Goal: Transaction & Acquisition: Purchase product/service

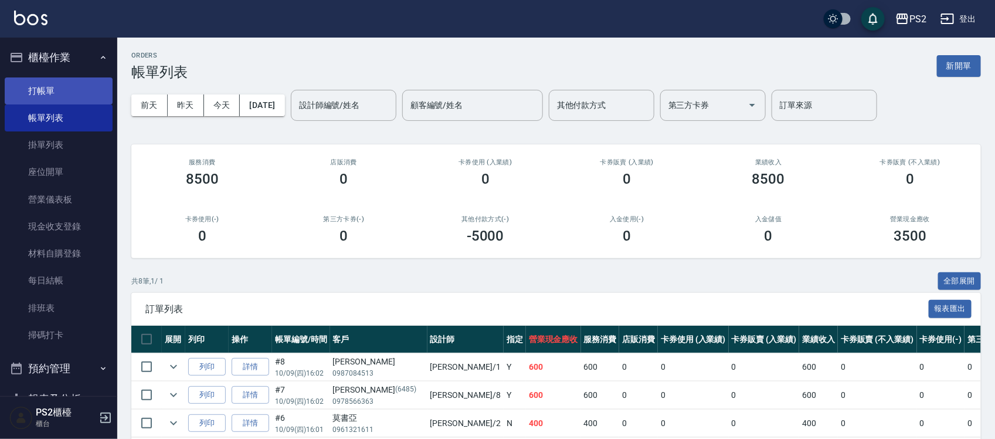
click at [65, 93] on link "打帳單" at bounding box center [59, 90] width 108 height 27
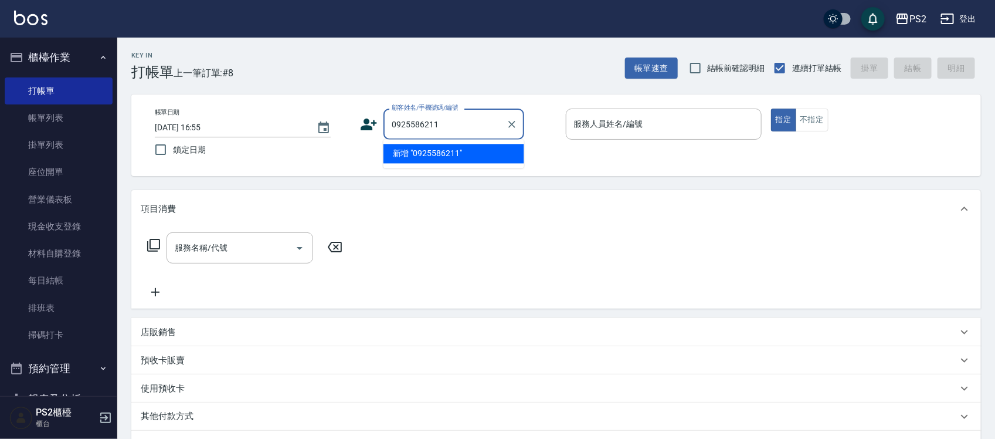
click at [273, 127] on div "帳單日期 [DATE] 16:55 鎖定日期 顧客姓名/手機號碼/編號 0925586211 顧客姓名/手機號碼/編號 服務人員姓名/編號 服務人員姓名/編號…" at bounding box center [556, 135] width 822 height 53
type input "0925586211"
click at [273, 127] on input "[DATE] 16:55" at bounding box center [230, 127] width 150 height 19
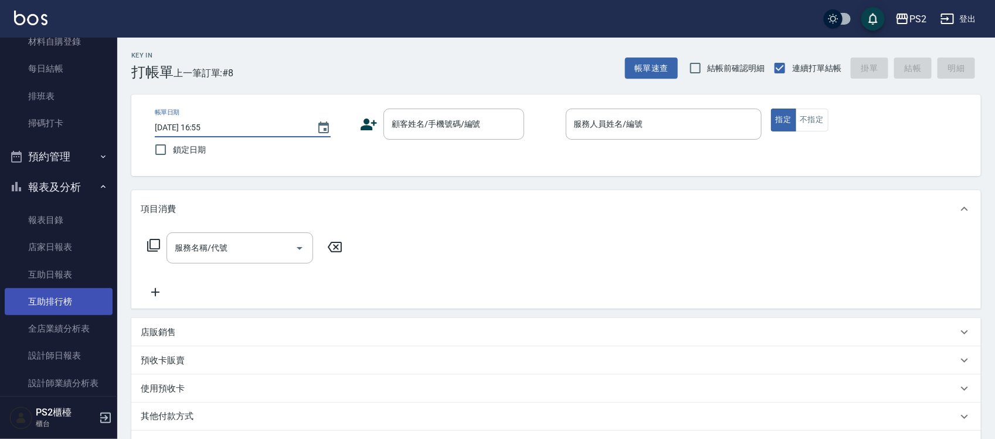
scroll to position [220, 0]
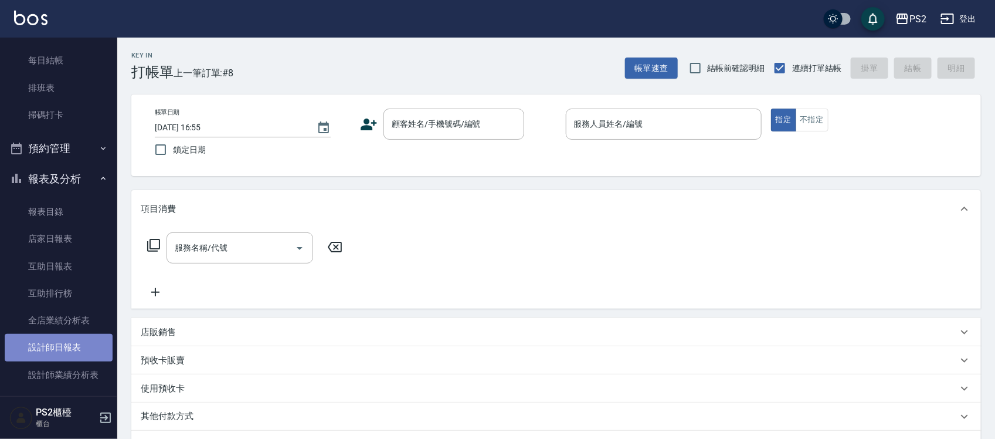
click at [65, 336] on link "設計師日報表" at bounding box center [59, 347] width 108 height 27
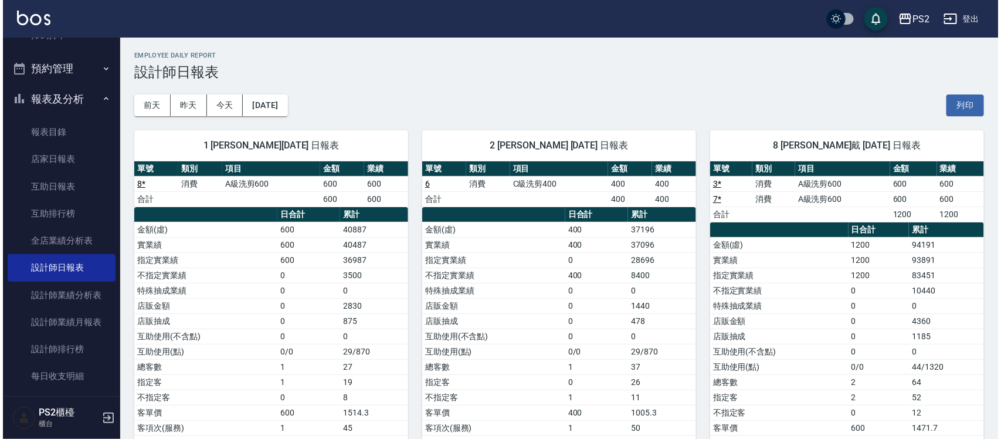
scroll to position [440, 0]
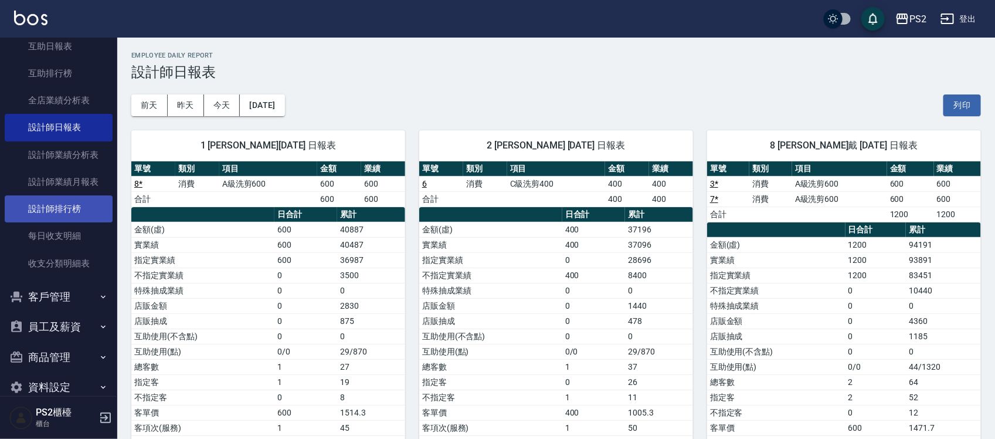
click at [55, 198] on link "設計師排行榜" at bounding box center [59, 208] width 108 height 27
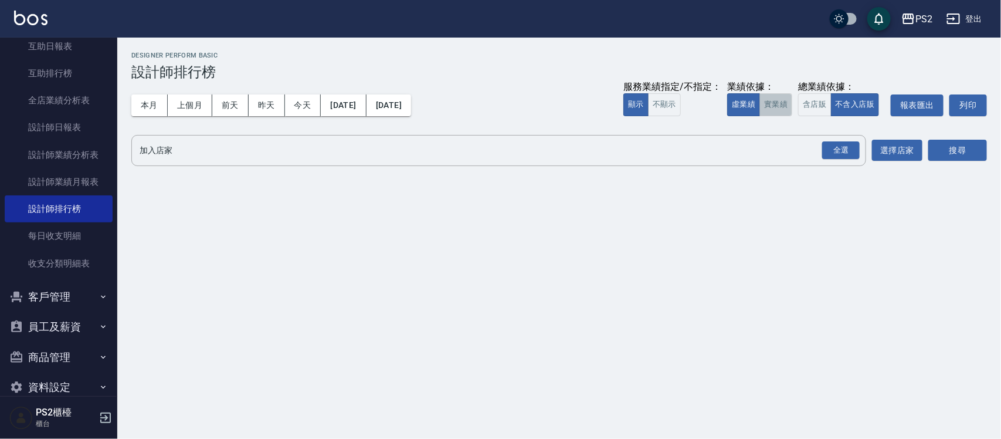
click at [785, 101] on button "實業績" at bounding box center [776, 104] width 33 height 23
click at [840, 150] on div "全選" at bounding box center [841, 150] width 38 height 18
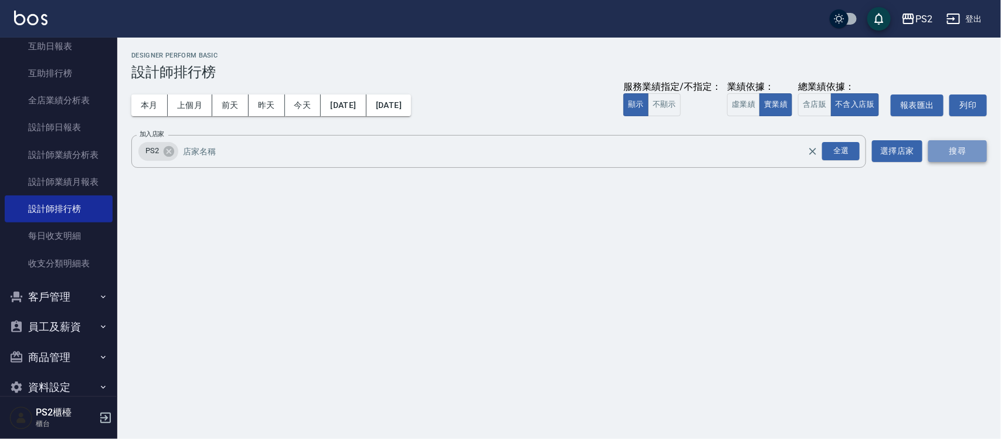
click at [963, 150] on button "搜尋" at bounding box center [958, 151] width 59 height 22
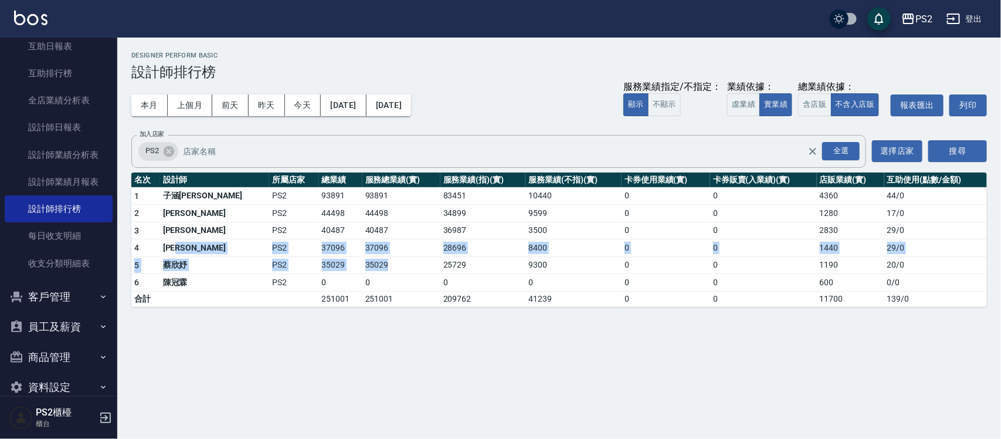
drag, startPoint x: 245, startPoint y: 244, endPoint x: 358, endPoint y: 267, distance: 115.5
click at [358, 267] on tbody "1 子涵戴 PS2 93891 93891 83451 10440 0 0 4360 44 / 0 2 [PERSON_NAME] PS2 44498 444…" at bounding box center [559, 246] width 856 height 119
click at [363, 267] on td "35029" at bounding box center [402, 265] width 78 height 18
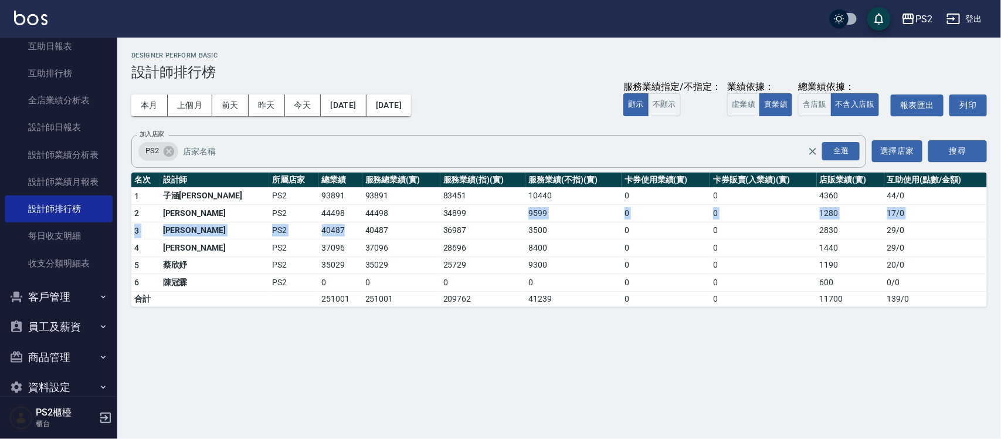
drag, startPoint x: 299, startPoint y: 222, endPoint x: 621, endPoint y: 194, distance: 322.7
click at [578, 198] on tbody "1 子涵戴 PS2 93891 93891 83451 10440 0 0 4360 44 / 0 2 [PERSON_NAME] PS2 44498 444…" at bounding box center [559, 246] width 856 height 119
drag, startPoint x: 713, startPoint y: 207, endPoint x: 733, endPoint y: 207, distance: 19.9
click at [714, 208] on td "0" at bounding box center [763, 214] width 107 height 18
click at [788, 205] on td "0" at bounding box center [763, 214] width 107 height 18
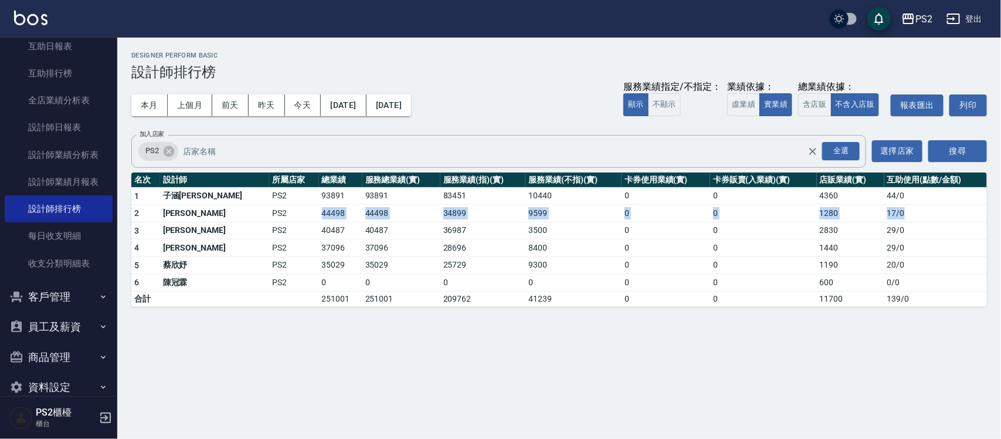
drag, startPoint x: 895, startPoint y: 217, endPoint x: 230, endPoint y: 212, distance: 665.2
click at [232, 215] on tr "2 [PERSON_NAME] PS2 44498 44498 34899 9599 0 0 1280 17 / 0" at bounding box center [559, 214] width 856 height 18
click at [145, 215] on td "2" at bounding box center [145, 214] width 29 height 18
drag, startPoint x: 568, startPoint y: 204, endPoint x: 787, endPoint y: 198, distance: 218.9
click at [787, 198] on tbody "1 子涵戴 PS2 93891 93891 83451 10440 0 0 4360 44 / 0 2 [PERSON_NAME] PS2 44498 444…" at bounding box center [559, 246] width 856 height 119
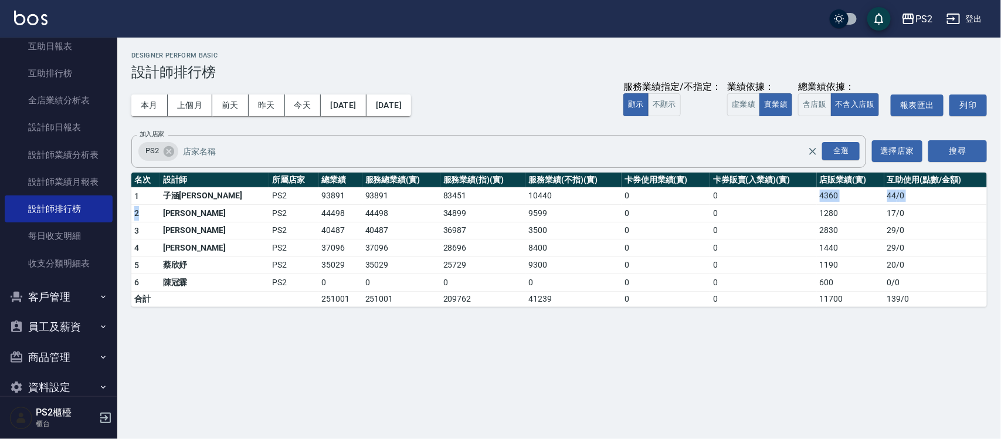
click at [919, 206] on td "17 / 0" at bounding box center [936, 214] width 103 height 18
drag, startPoint x: 919, startPoint y: 206, endPoint x: 130, endPoint y: 204, distance: 788.4
click at [141, 217] on tr "2 [PERSON_NAME] PS2 44498 44498 34899 9599 0 0 1280 17 / 0" at bounding box center [559, 214] width 856 height 18
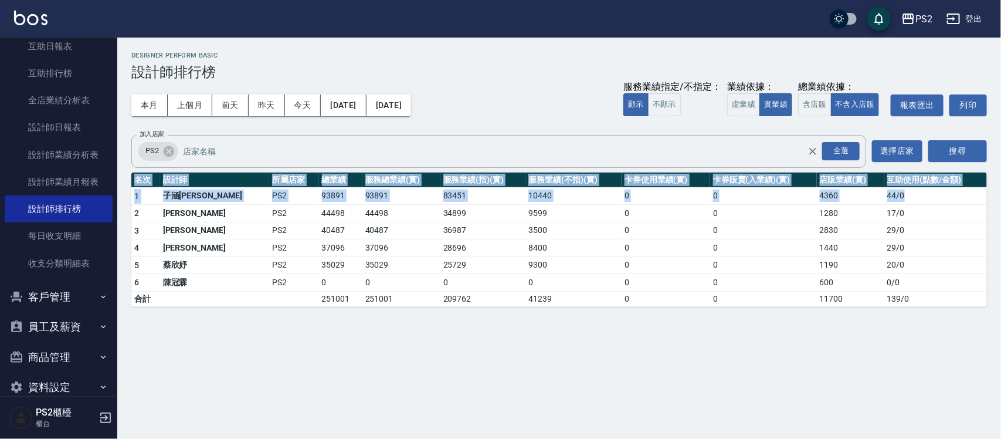
drag, startPoint x: 130, startPoint y: 204, endPoint x: 126, endPoint y: 197, distance: 8.7
click at [126, 197] on div "PS2 [DATE] - [DATE] 設計師排行榜 列印時間： [DATE][PHONE_NUMBER]:57 Designer Perform Basic…" at bounding box center [559, 179] width 884 height 283
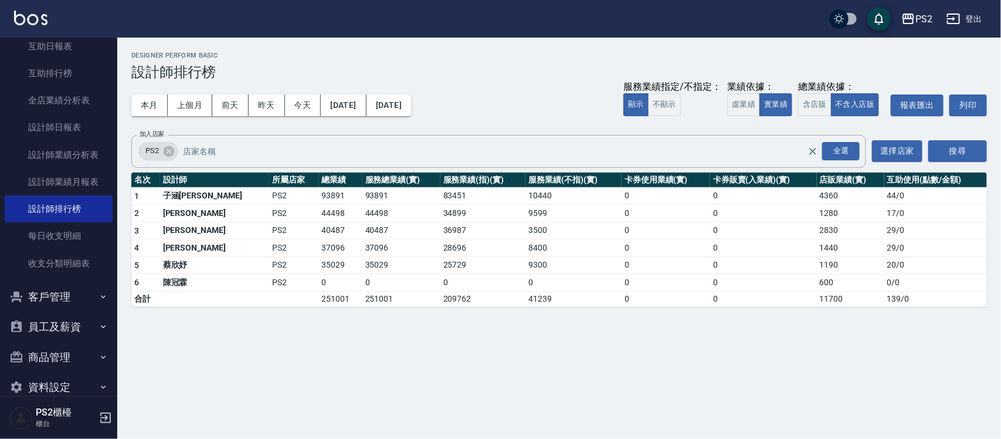
click at [194, 223] on td "[PERSON_NAME]" at bounding box center [215, 231] width 110 height 18
drag, startPoint x: 194, startPoint y: 223, endPoint x: 241, endPoint y: 249, distance: 54.4
click at [204, 228] on td "[PERSON_NAME]" at bounding box center [215, 231] width 110 height 18
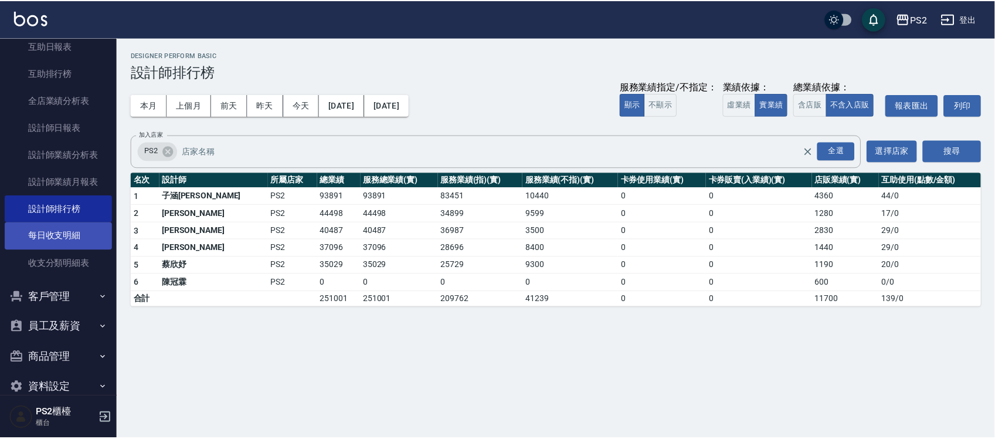
scroll to position [293, 0]
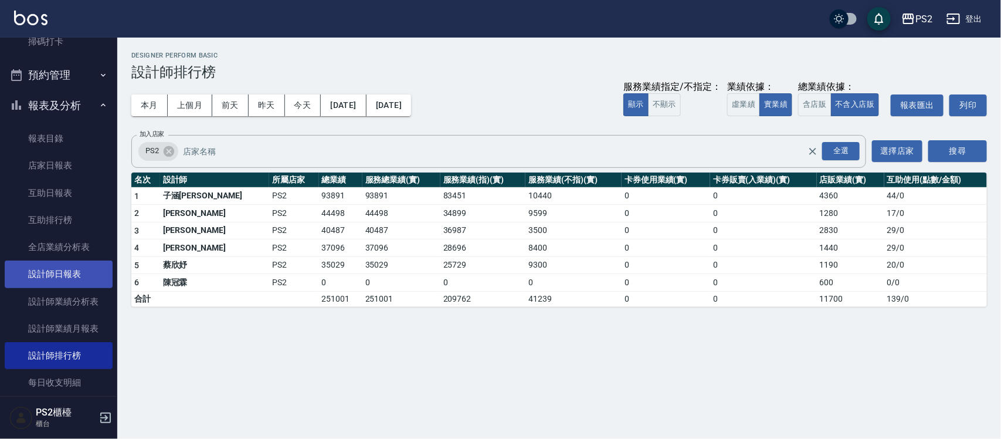
click at [60, 272] on link "設計師日報表" at bounding box center [59, 273] width 108 height 27
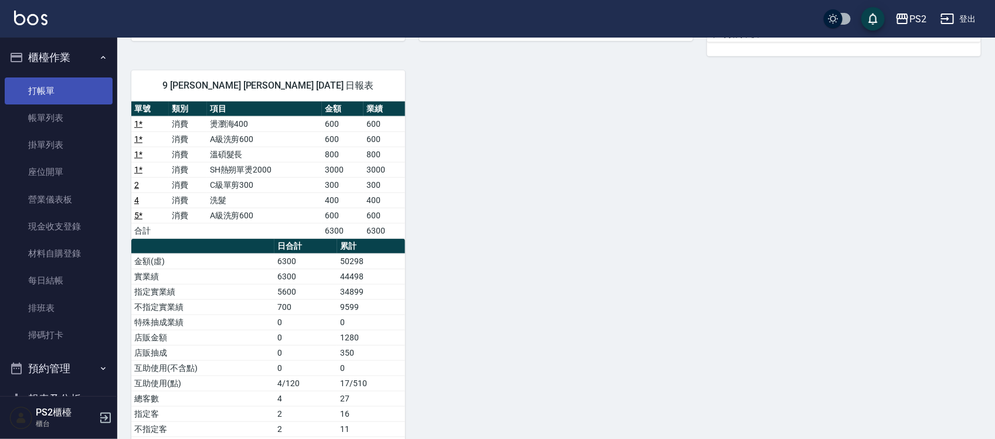
scroll to position [355, 0]
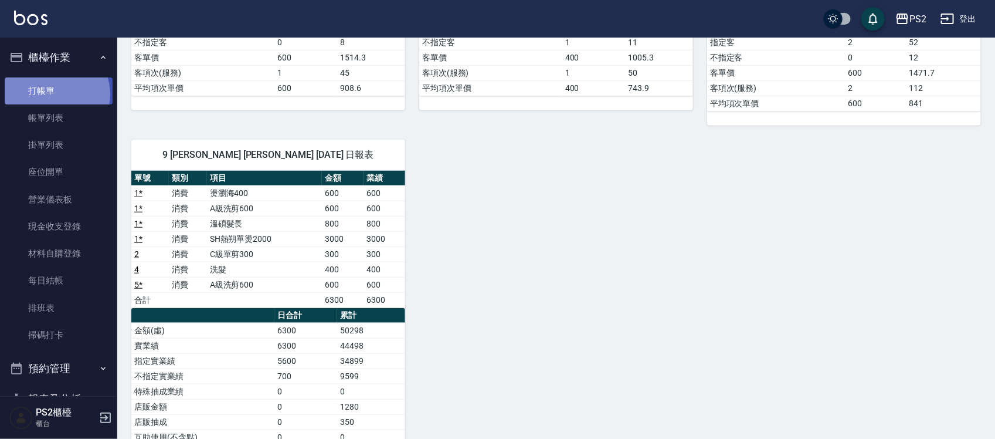
click at [55, 94] on link "打帳單" at bounding box center [59, 90] width 108 height 27
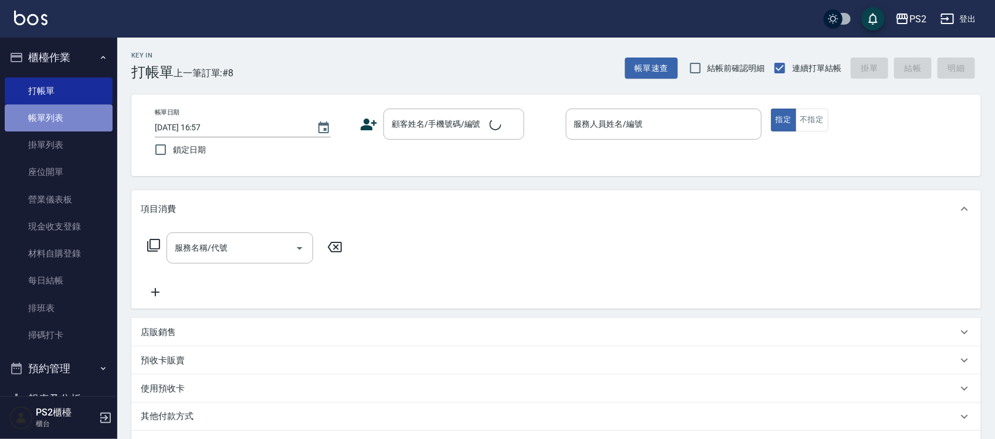
click at [91, 116] on link "帳單列表" at bounding box center [59, 117] width 108 height 27
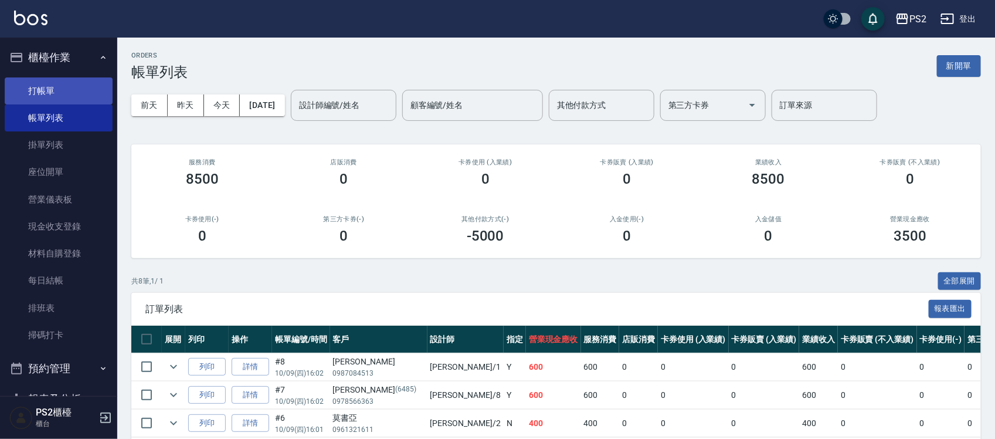
click at [52, 96] on link "打帳單" at bounding box center [59, 90] width 108 height 27
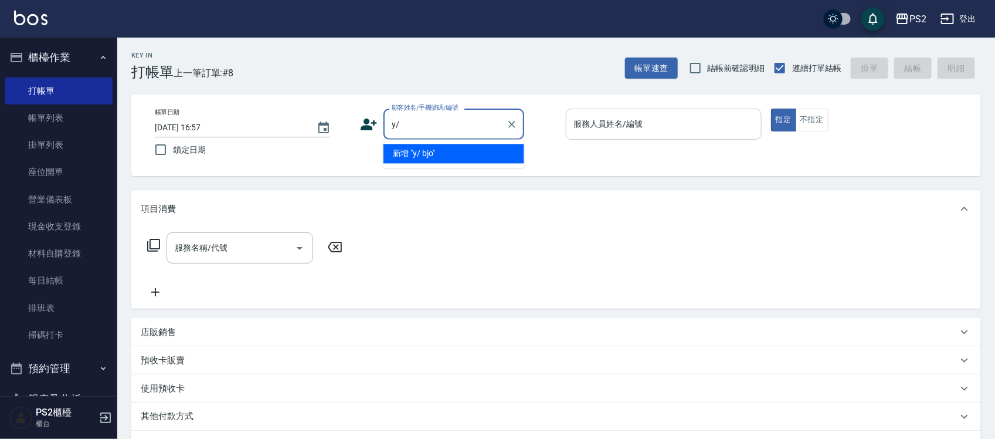
type input "y"
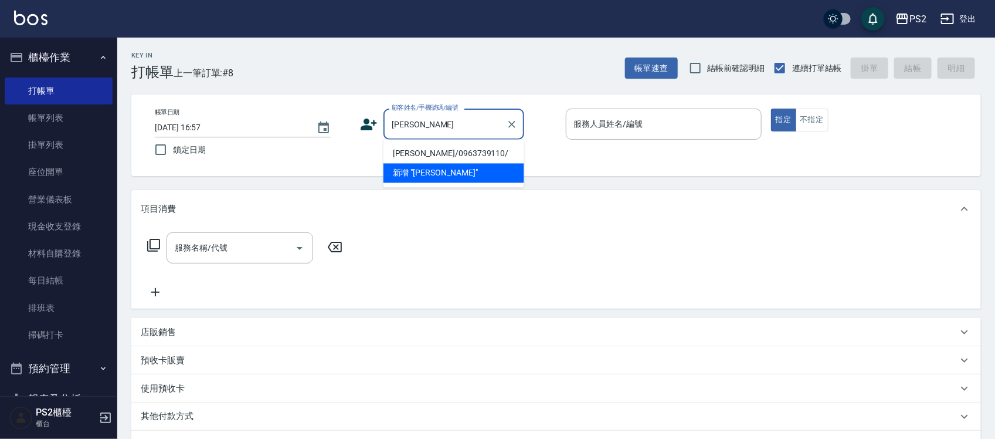
click at [433, 155] on li "[PERSON_NAME]/0963739110/" at bounding box center [454, 153] width 141 height 19
type input "[PERSON_NAME]/0963739110/"
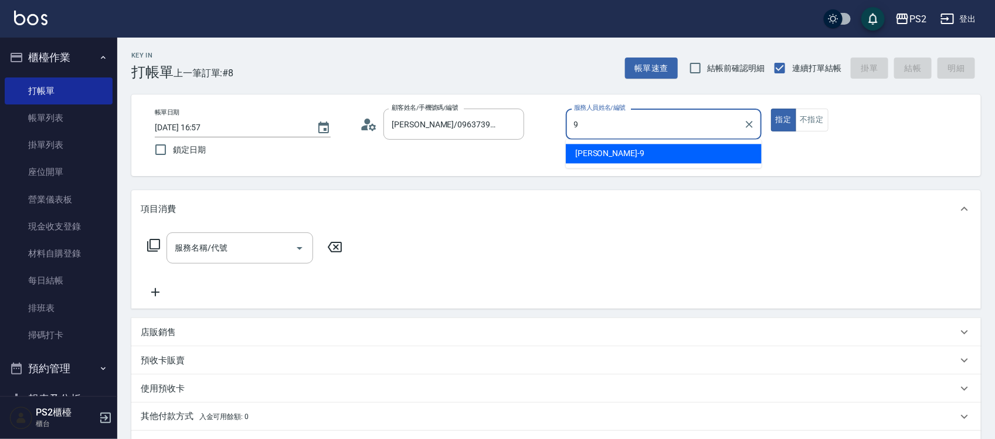
type input "[PERSON_NAME]-9"
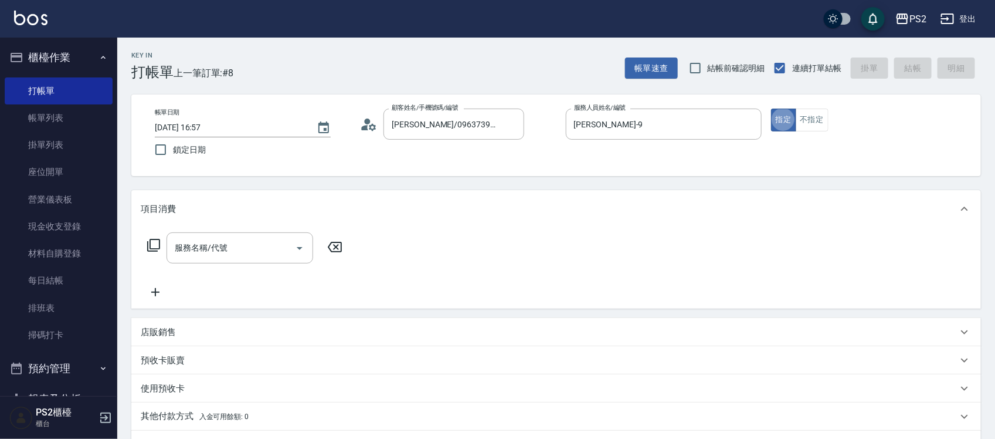
type button "true"
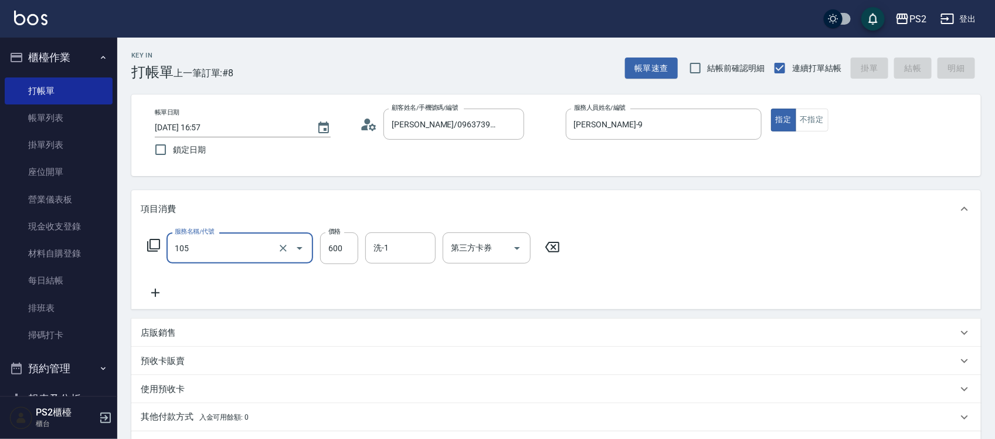
type input "105"
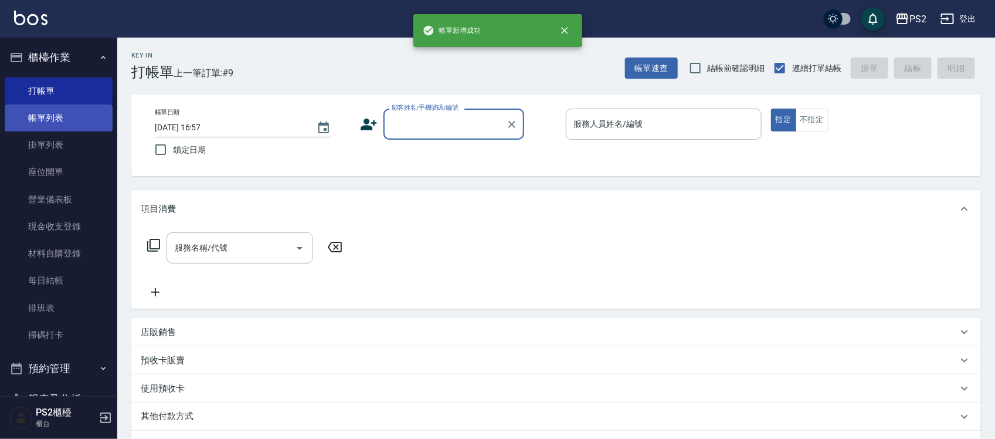
click at [42, 107] on link "帳單列表" at bounding box center [59, 117] width 108 height 27
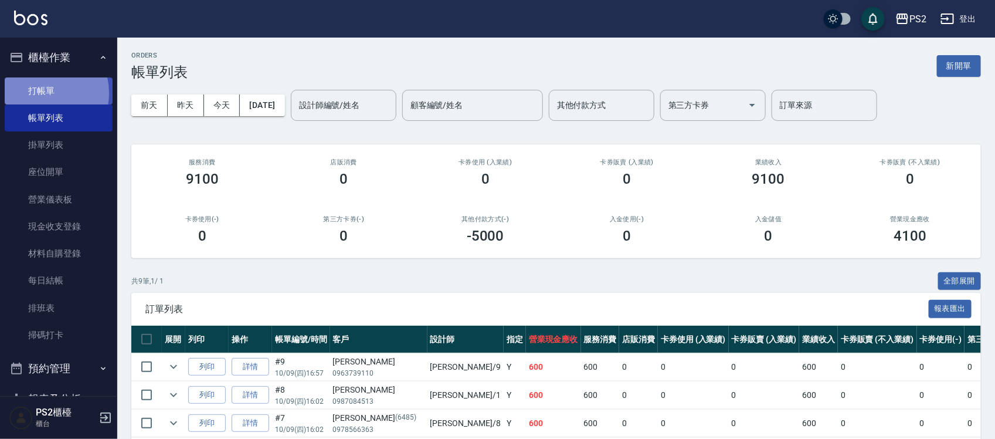
click at [40, 93] on link "打帳單" at bounding box center [59, 90] width 108 height 27
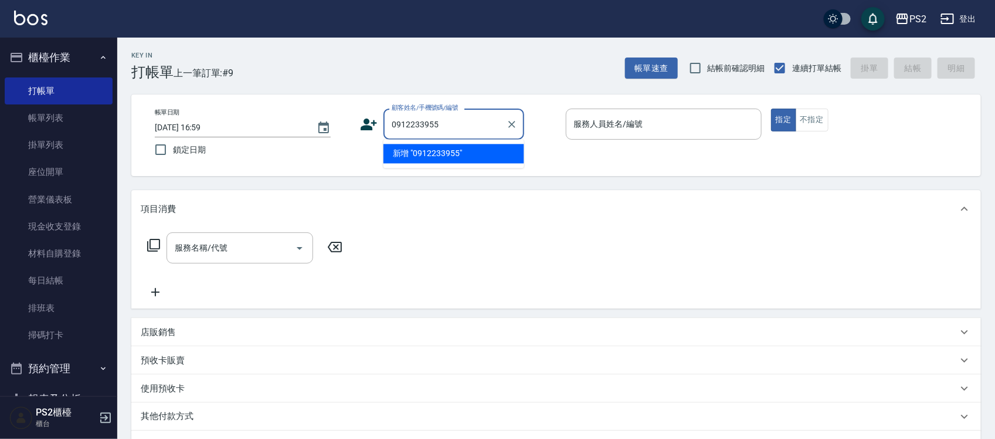
type input "0912233955"
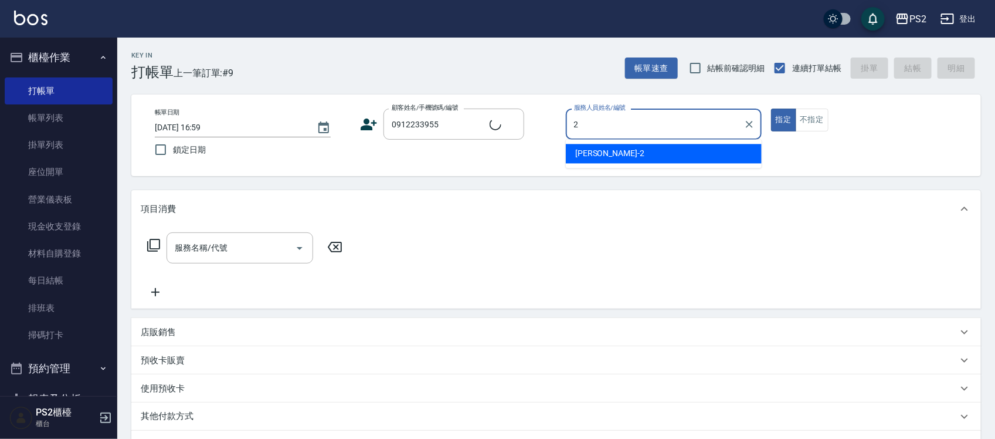
type input "[PERSON_NAME]-2"
type button "true"
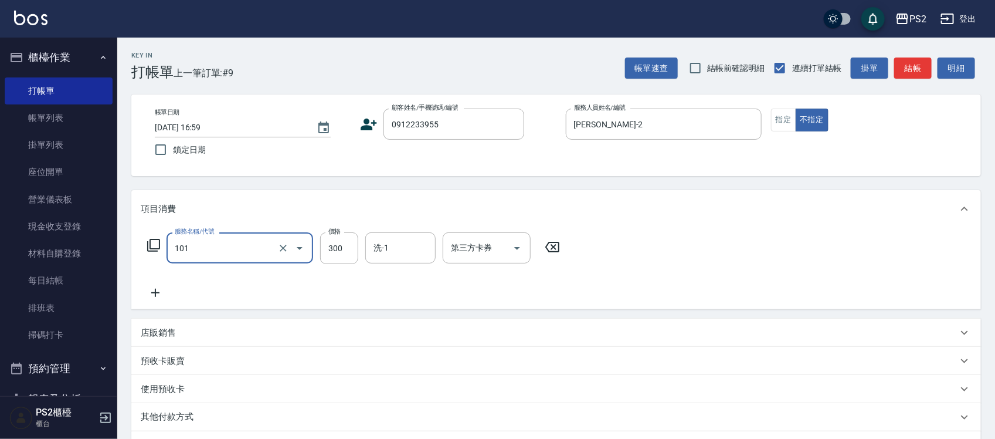
type input "洗髮(101)"
click at [365, 124] on icon at bounding box center [369, 125] width 18 height 18
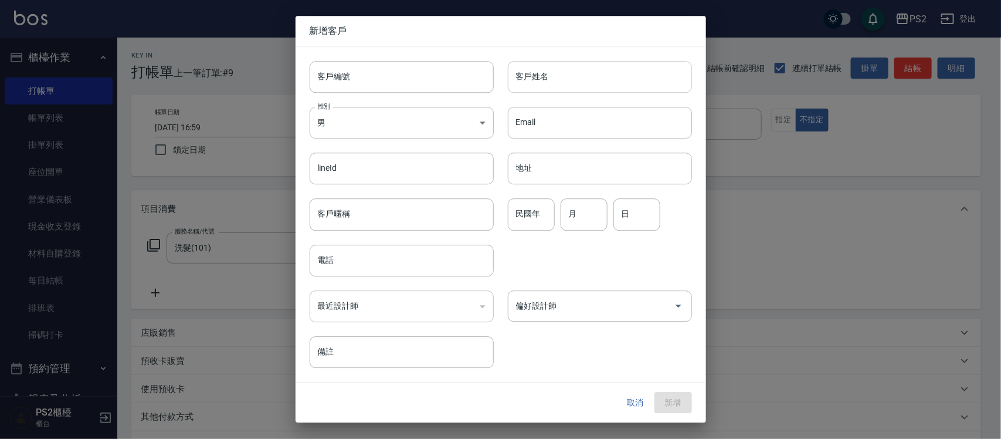
type input "0912233955"
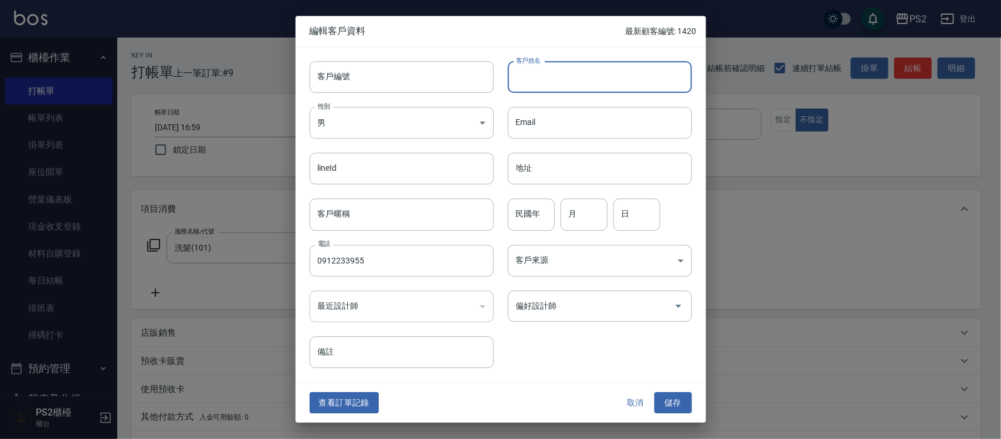
click at [555, 75] on input "客戶姓名" at bounding box center [600, 77] width 184 height 32
type input "[PERSON_NAME]"
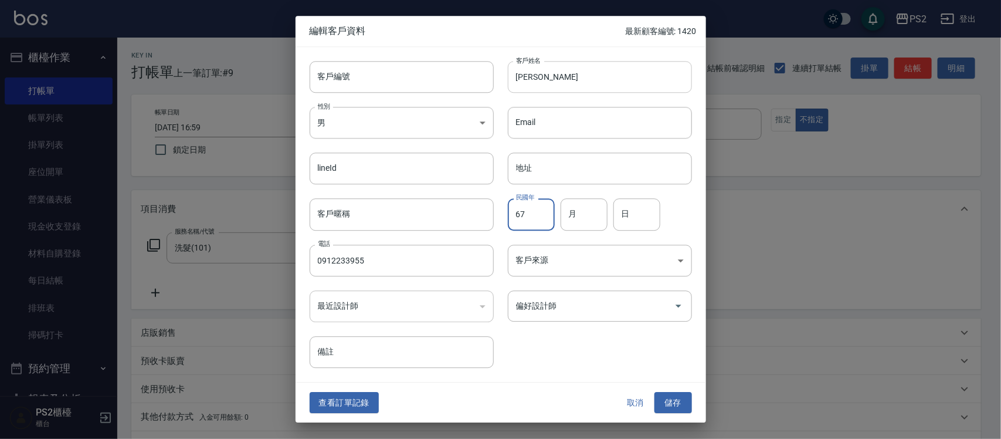
type input "67"
type input "12"
type input "23"
click at [667, 399] on button "儲存" at bounding box center [674, 403] width 38 height 22
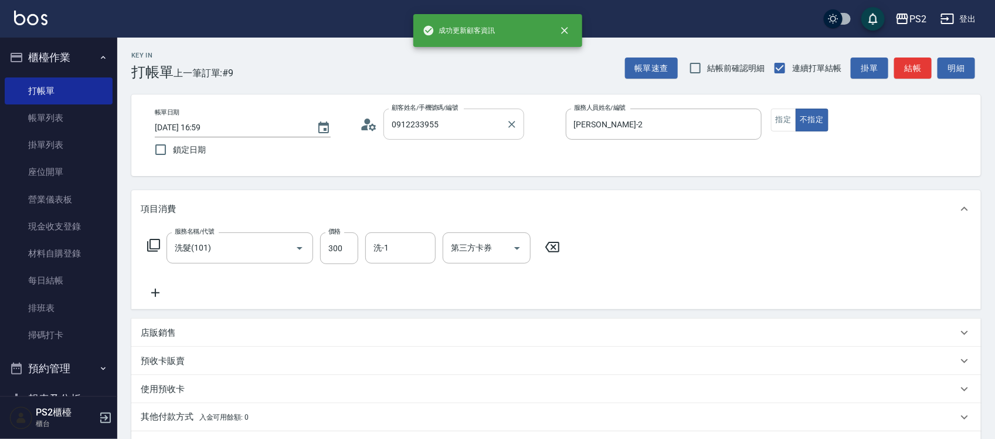
click at [467, 116] on input "0912233955" at bounding box center [445, 124] width 113 height 21
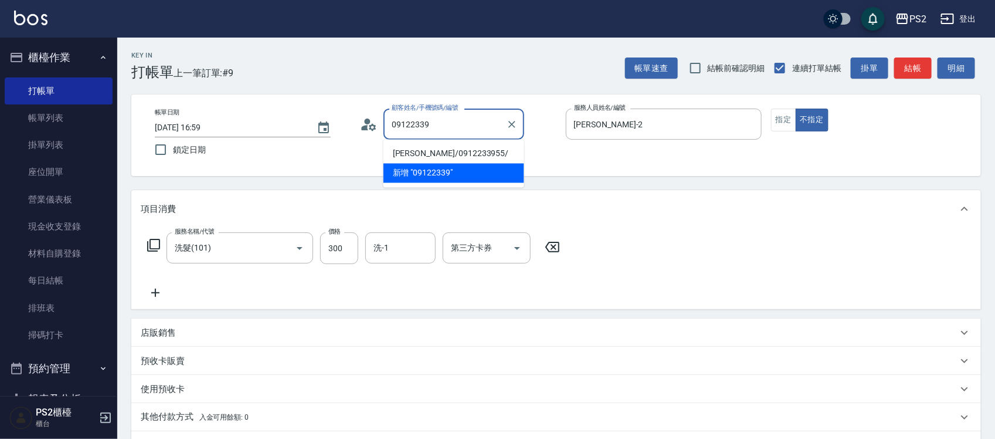
click at [468, 151] on li "[PERSON_NAME]/0912233955/" at bounding box center [454, 153] width 141 height 19
type input "[PERSON_NAME]/0912233955/"
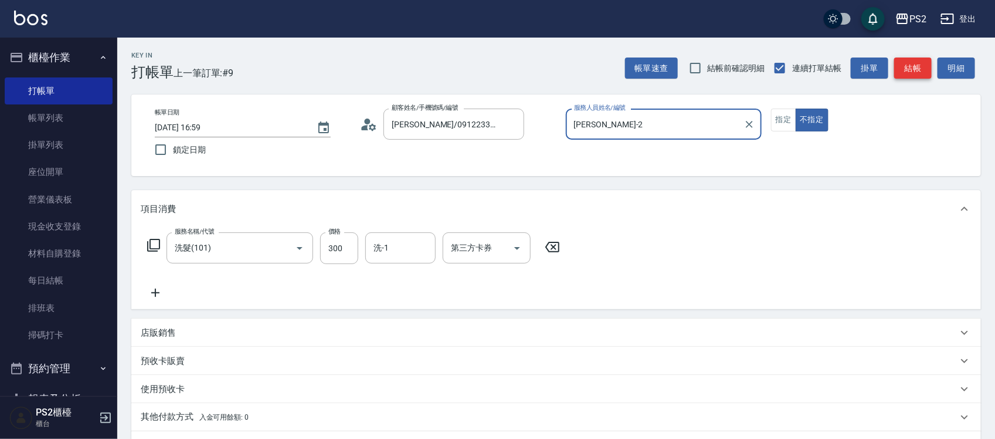
click at [907, 65] on button "結帳" at bounding box center [914, 68] width 38 height 22
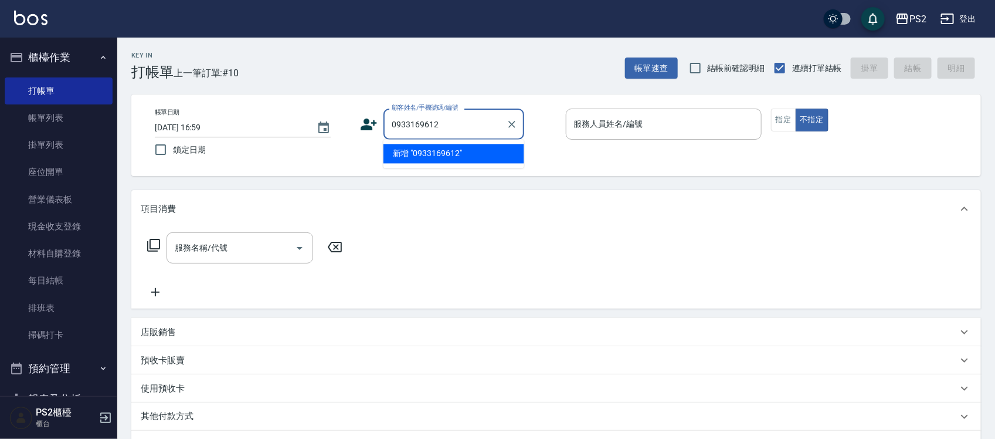
type input "0933169612"
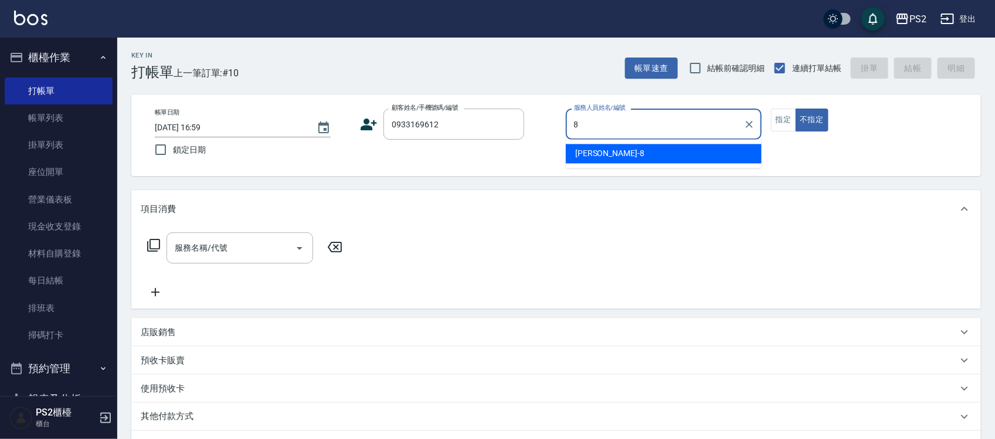
type input "Lori-8"
type button "false"
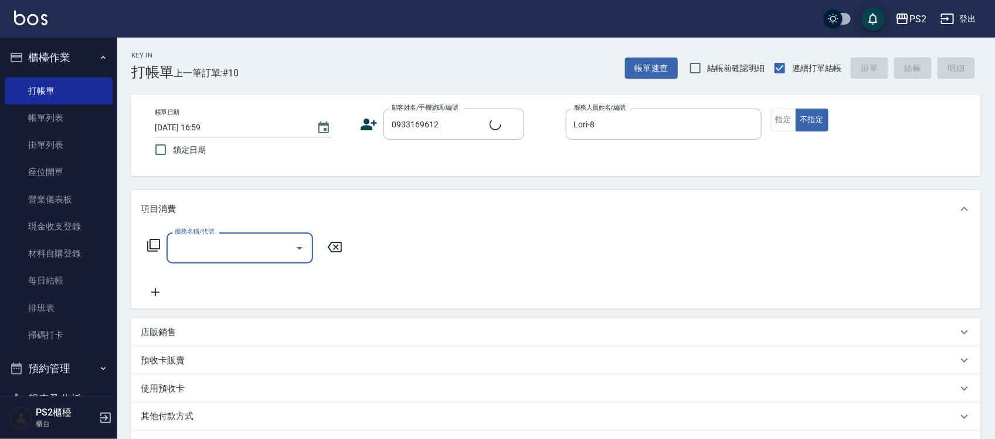
type input "1"
type input "[PERSON_NAME]/0933169612/"
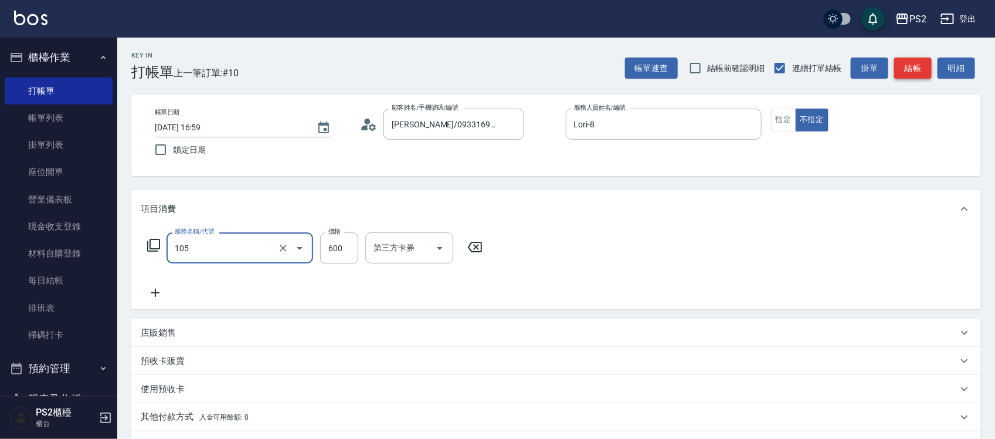
type input "A級洗剪600(105)"
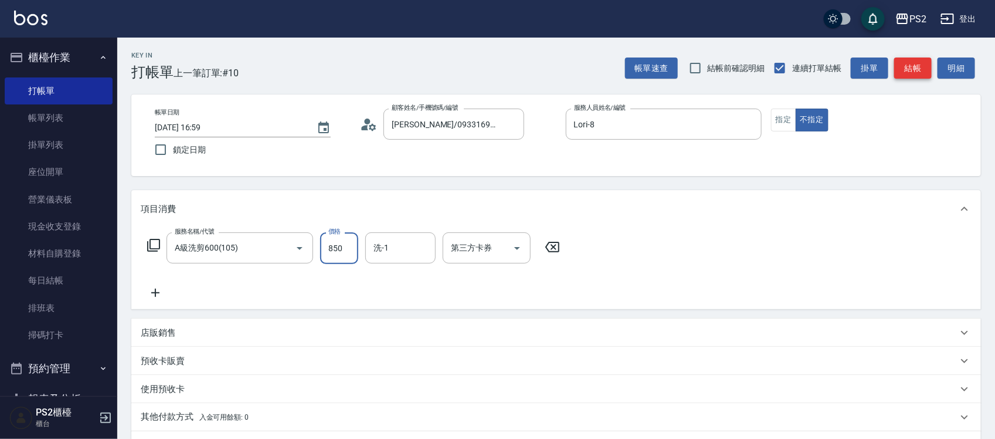
type input "850"
click at [784, 123] on button "指定" at bounding box center [783, 120] width 25 height 23
click at [922, 63] on button "結帳" at bounding box center [914, 68] width 38 height 22
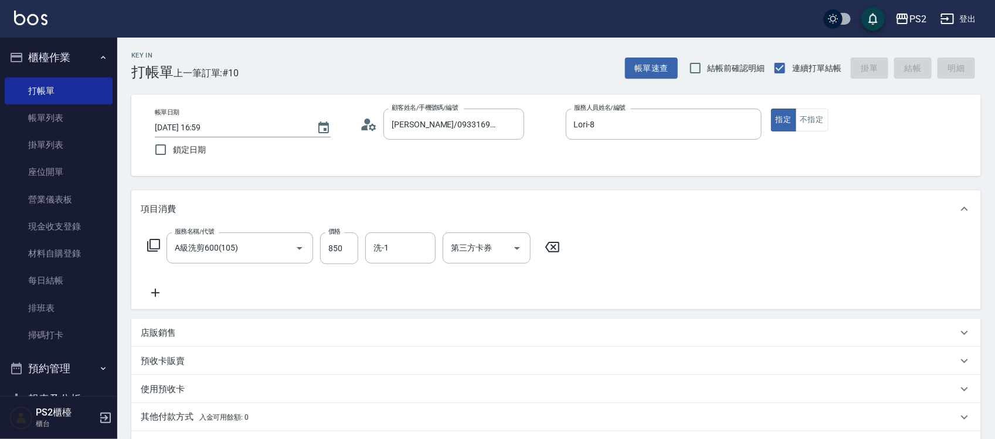
type input "[DATE] 17:00"
